Goal: Transaction & Acquisition: Purchase product/service

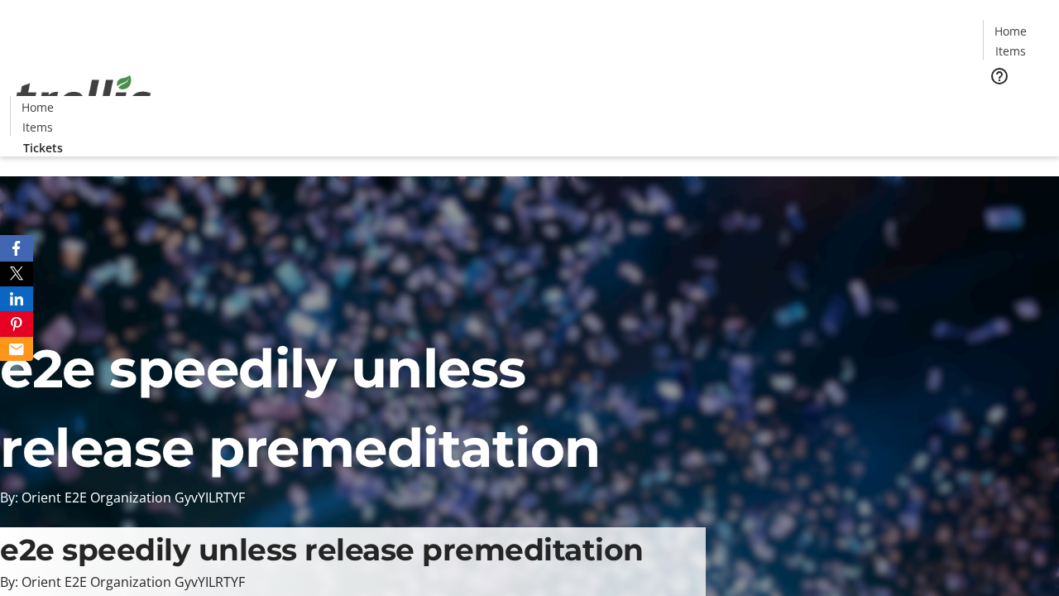
click at [996, 96] on span "Tickets" at bounding box center [1016, 104] width 40 height 17
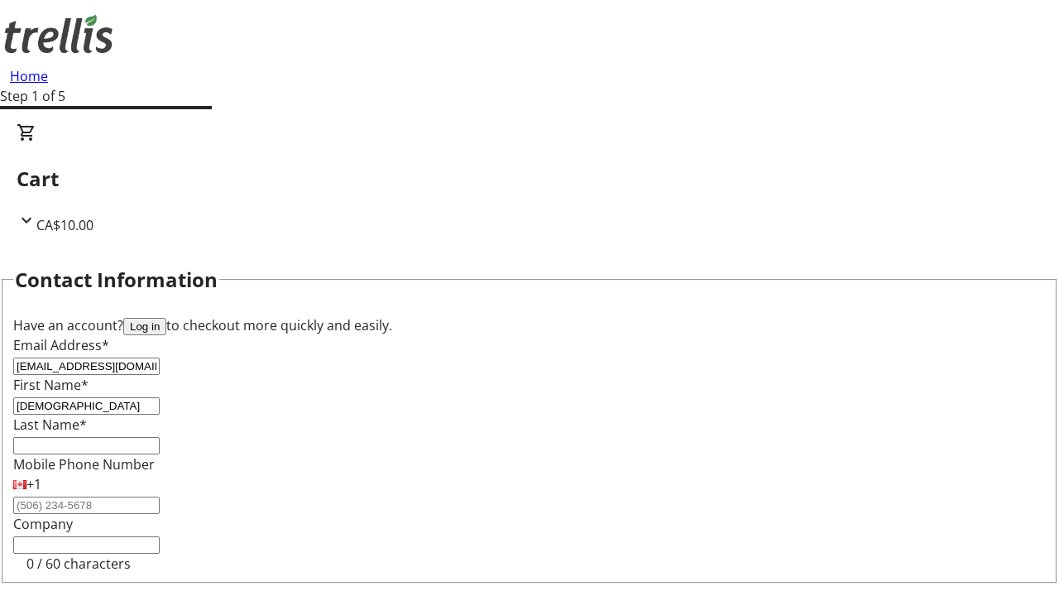
type input "[DEMOGRAPHIC_DATA]"
type input "Okuneva"
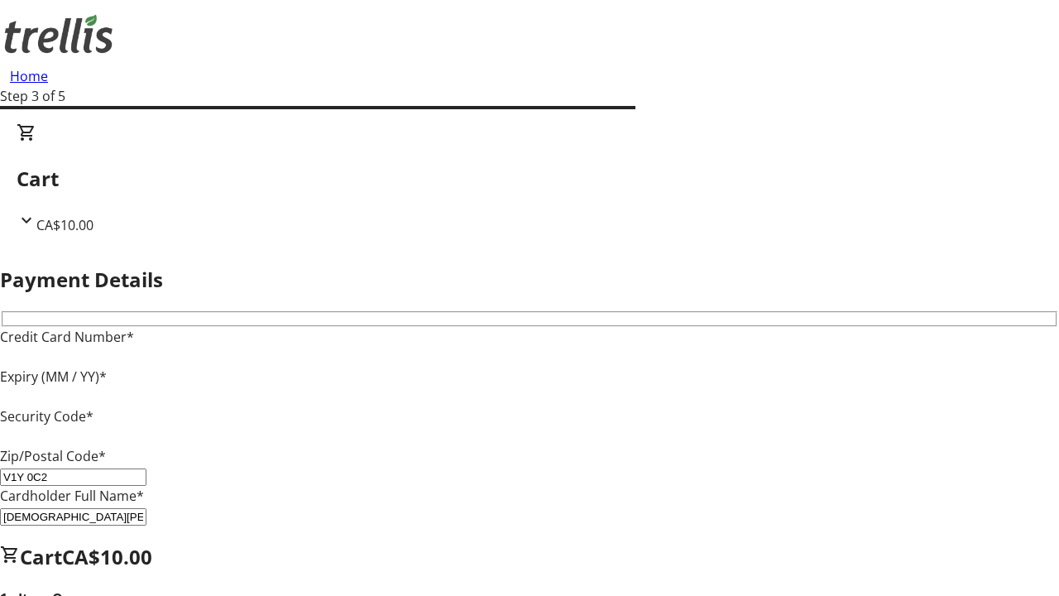
type input "V1Y 0C2"
